Goal: Find specific page/section: Find specific page/section

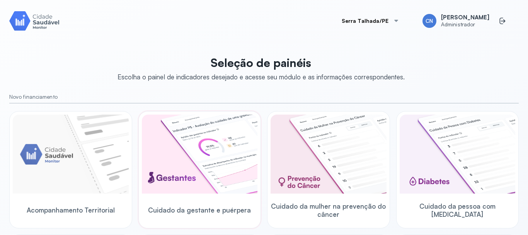
click at [182, 208] on span "Cuidado da gestante e puérpera" at bounding box center [199, 210] width 103 height 8
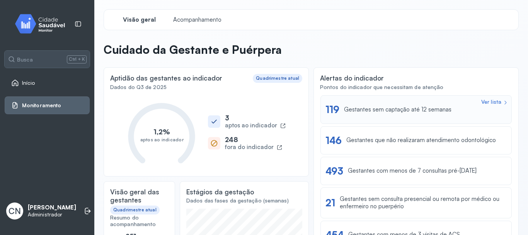
click at [484, 99] on div "Ver lista" at bounding box center [491, 102] width 20 height 7
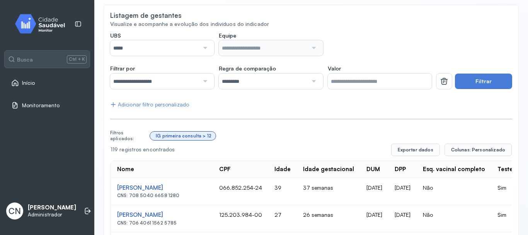
scroll to position [77, 0]
click at [208, 48] on div at bounding box center [204, 47] width 10 height 15
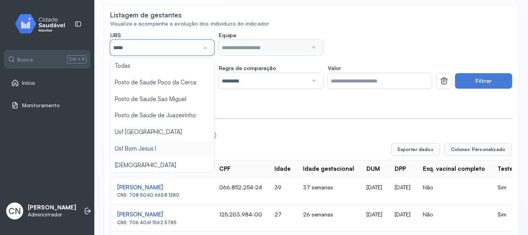
type input "*****"
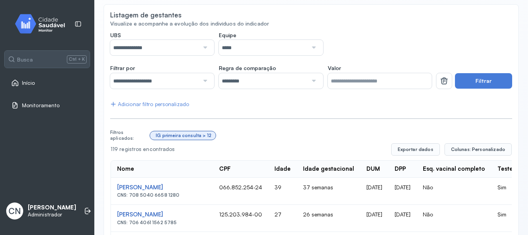
click at [460, 80] on button "Filtrar" at bounding box center [483, 80] width 57 height 15
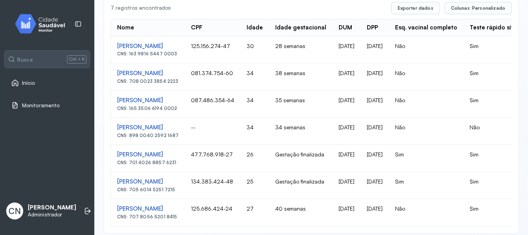
scroll to position [232, 0]
